Goal: Task Accomplishment & Management: Use online tool/utility

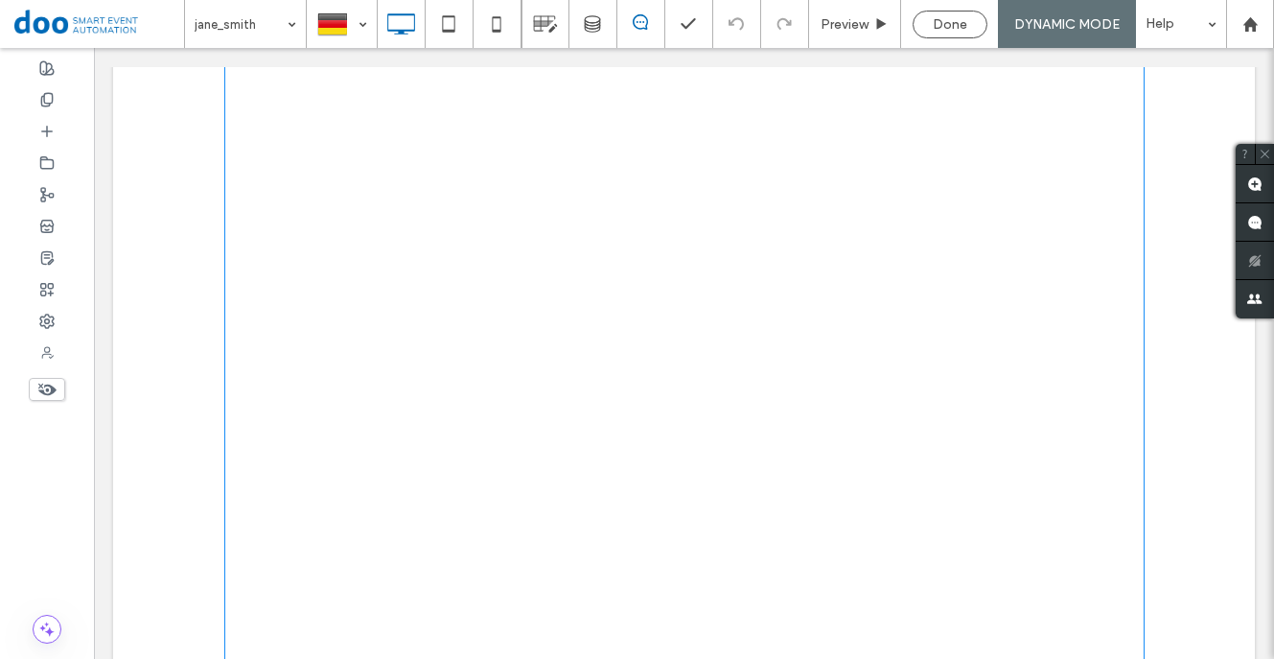
scroll to position [37, 0]
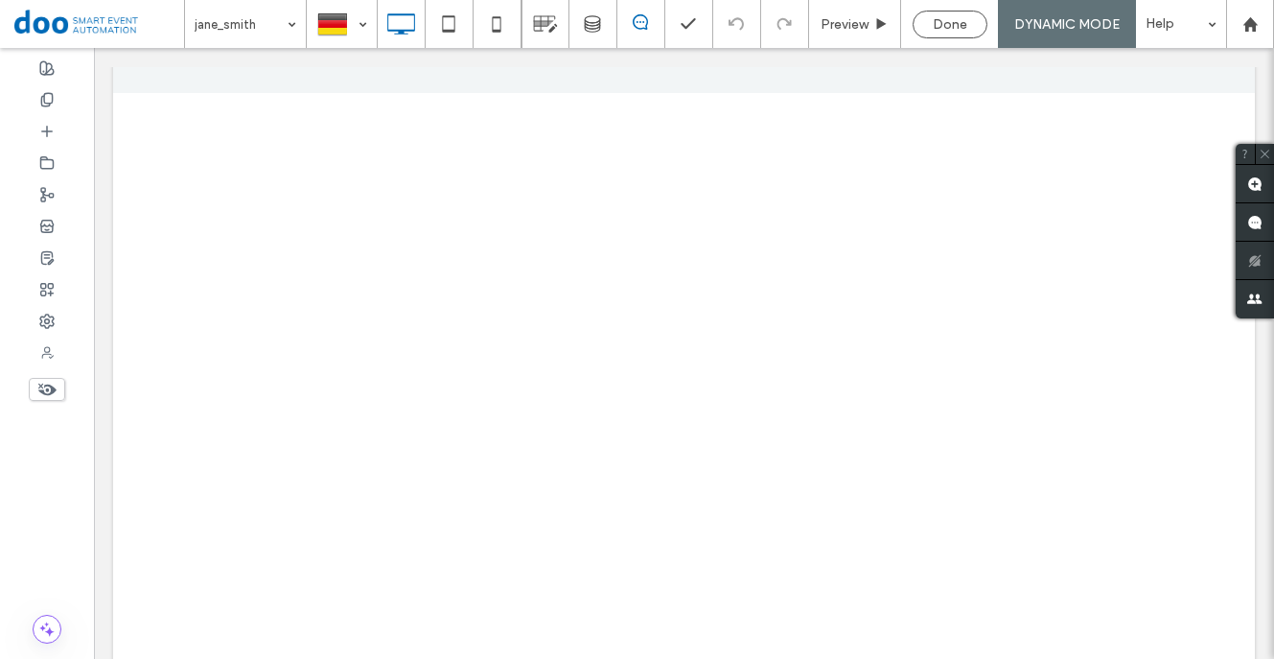
scroll to position [52, 0]
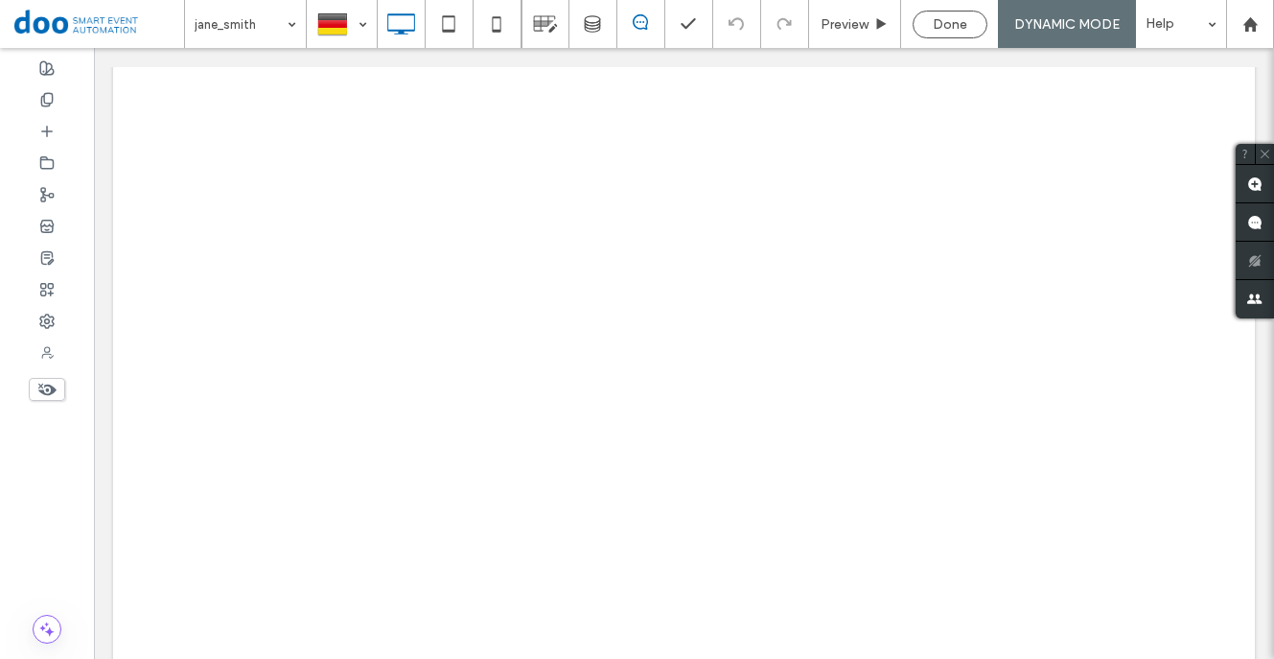
scroll to position [1227, 0]
